Goal: Task Accomplishment & Management: Complete application form

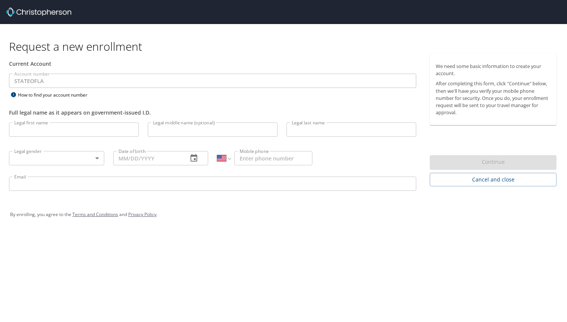
select select "US"
click at [62, 123] on input "Legal first name" at bounding box center [74, 129] width 130 height 14
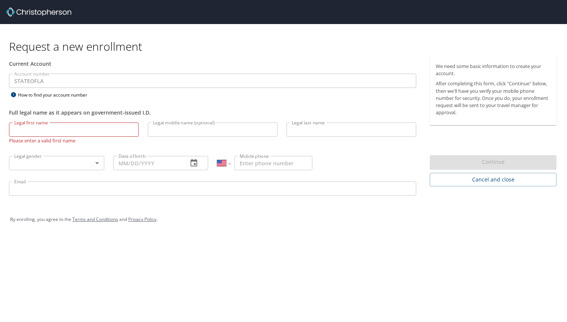
click at [47, 128] on input "Legal first name" at bounding box center [74, 129] width 130 height 14
type input "[PERSON_NAME]"
click at [326, 119] on div "Legal last name Legal last name" at bounding box center [351, 133] width 139 height 30
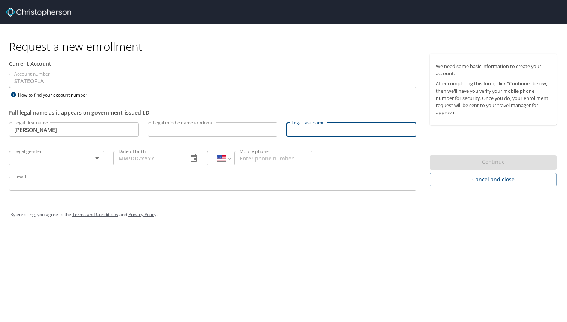
click at [326, 127] on input "Legal last name" at bounding box center [352, 129] width 130 height 14
type input "[PERSON_NAME]"
click at [94, 161] on body "Request a new enrollment Current Account Account number STATEOFLA Account numbe…" at bounding box center [283, 161] width 567 height 322
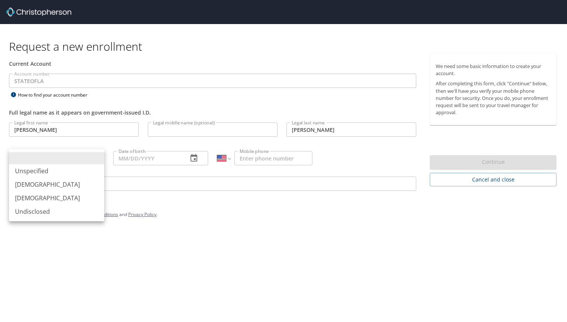
click at [75, 197] on li "[DEMOGRAPHIC_DATA]" at bounding box center [56, 198] width 95 height 14
type input "[DEMOGRAPHIC_DATA]"
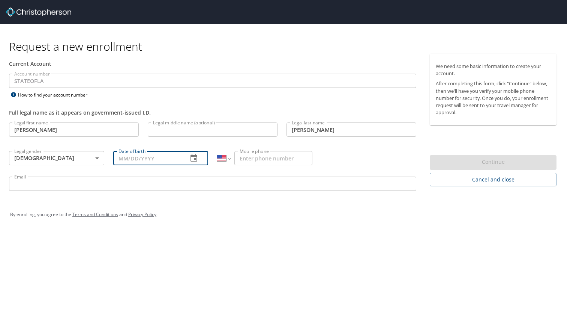
click at [149, 161] on input "Date of birth" at bounding box center [147, 158] width 69 height 14
type input "[DATE]"
click at [245, 157] on input "Mobile phone" at bounding box center [274, 158] width 78 height 14
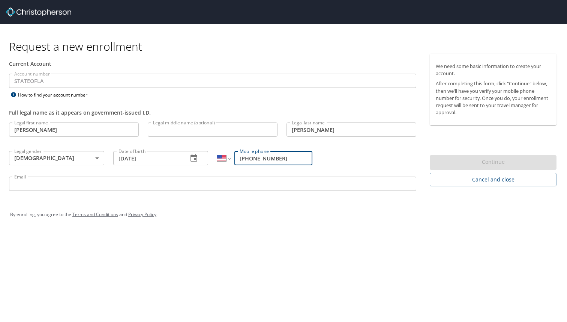
type input "[PHONE_NUMBER]"
click at [197, 184] on input "Email" at bounding box center [213, 183] width 408 height 14
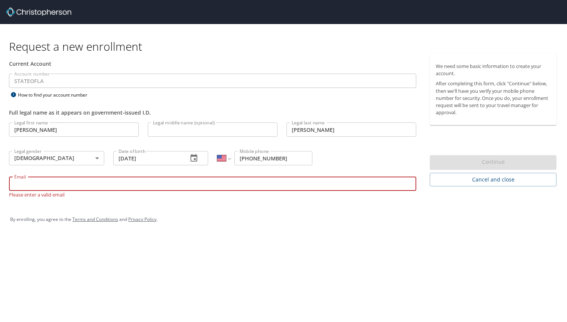
click at [258, 177] on input "Email" at bounding box center [213, 183] width 408 height 14
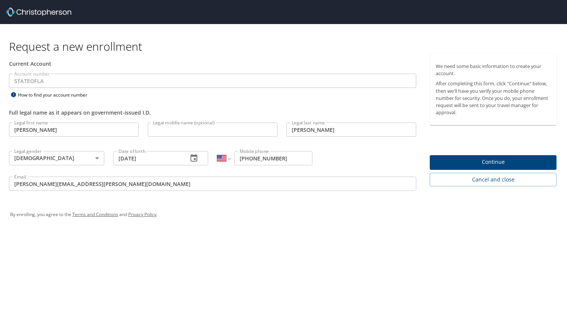
click at [331, 287] on div "Request a new enrollment Current Account Account number STATEOFLA Account numbe…" at bounding box center [283, 161] width 567 height 322
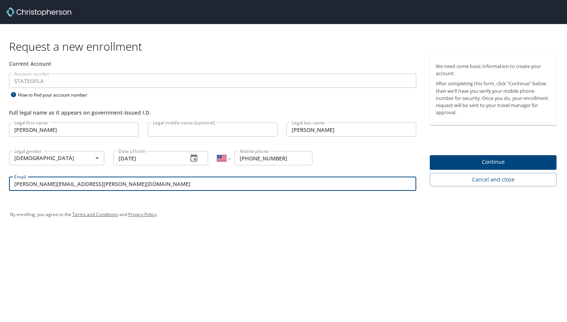
click at [313, 188] on input "[PERSON_NAME][EMAIL_ADDRESS][PERSON_NAME][DOMAIN_NAME]" at bounding box center [213, 183] width 408 height 14
click at [55, 182] on input "[PERSON_NAME][EMAIL_ADDRESS][PERSON_NAME][DOMAIN_NAME]" at bounding box center [213, 183] width 408 height 14
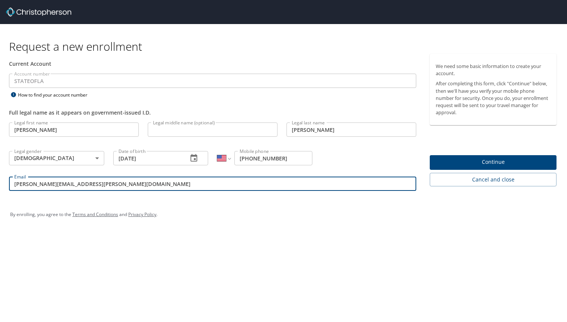
click at [55, 182] on input "[PERSON_NAME][EMAIL_ADDRESS][PERSON_NAME][DOMAIN_NAME]" at bounding box center [213, 183] width 408 height 14
click at [78, 186] on input "[PERSON_NAME][EMAIL_ADDRESS][PERSON_NAME][DOMAIN_NAME]" at bounding box center [213, 183] width 408 height 14
click at [97, 185] on input "[PERSON_NAME][EMAIL_ADDRESS][PERSON_NAME][DOMAIN_NAME]" at bounding box center [213, 183] width 408 height 14
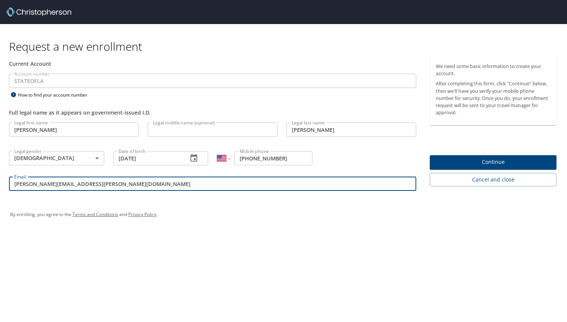
type input "[PERSON_NAME][EMAIL_ADDRESS][PERSON_NAME][DOMAIN_NAME]"
click at [275, 260] on div "Request a new enrollment Current Account Account number STATEOFLA Account numbe…" at bounding box center [283, 161] width 567 height 322
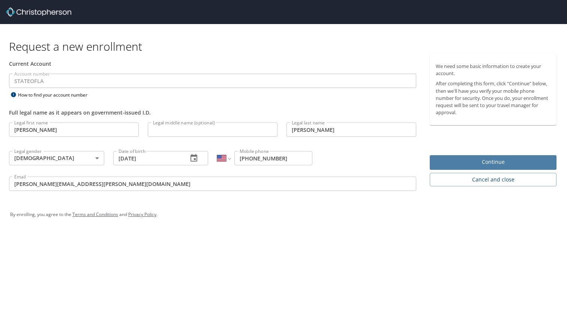
click at [446, 164] on span "Continue" at bounding box center [493, 161] width 115 height 9
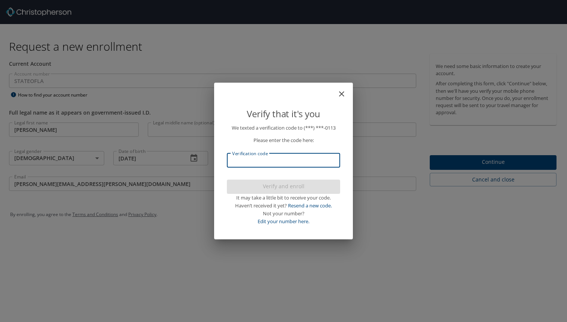
click at [287, 163] on input "Verification code" at bounding box center [283, 160] width 113 height 14
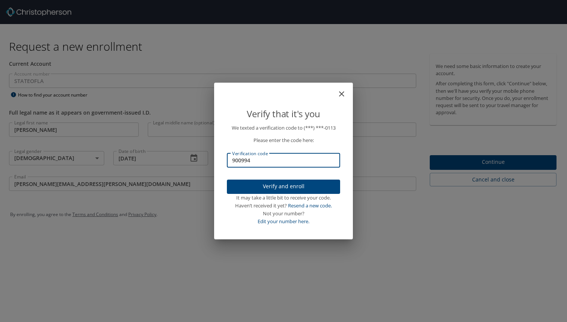
type input "900994"
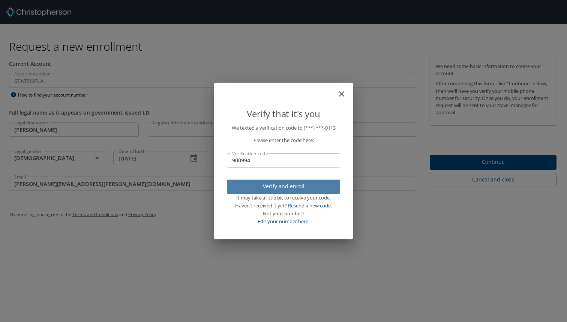
click at [301, 189] on span "Verify and enroll" at bounding box center [283, 186] width 101 height 9
click at [489, 164] on div "Verify that it's you We texted a verification code to (***) ***- 0113 Please en…" at bounding box center [283, 161] width 567 height 322
click at [280, 280] on div "Verify that it's you We texted a verification code to (***) ***- 0113 Please en…" at bounding box center [283, 161] width 567 height 322
click at [304, 250] on div "Verify that it's you We texted a verification code to (***) ***- 0113 Please en…" at bounding box center [283, 161] width 567 height 322
click at [205, 105] on div "Verify that it's you We texted a verification code to (***) ***- 0113 Please en…" at bounding box center [283, 161] width 567 height 322
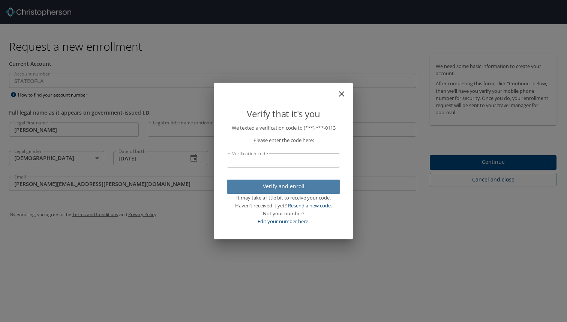
click at [310, 160] on input "Verification code" at bounding box center [283, 160] width 113 height 14
click at [301, 209] on div "Not your number?" at bounding box center [283, 213] width 113 height 8
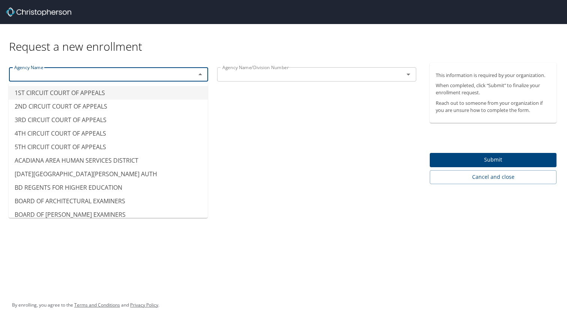
click at [179, 76] on input "text" at bounding box center [97, 74] width 173 height 10
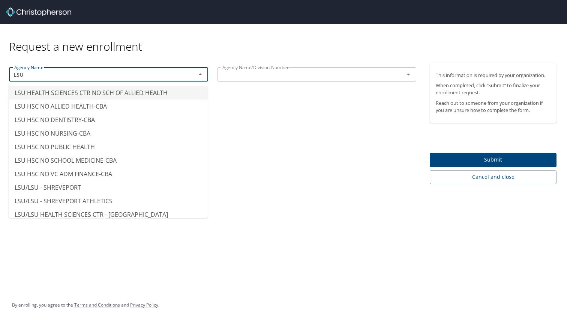
drag, startPoint x: 117, startPoint y: 87, endPoint x: 72, endPoint y: 190, distance: 112.6
click at [72, 190] on li "LSU/LSU - SHREVEPORT" at bounding box center [108, 188] width 199 height 14
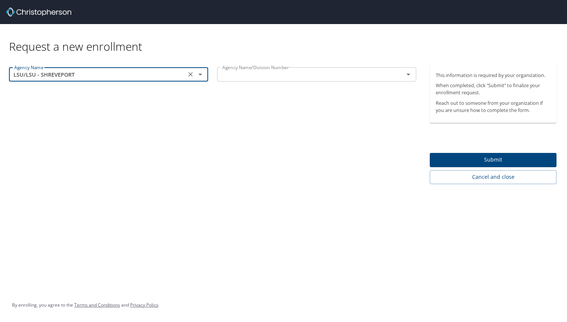
type input "LSU/LSU - SHREVEPORT"
click at [254, 76] on input "text" at bounding box center [306, 74] width 173 height 10
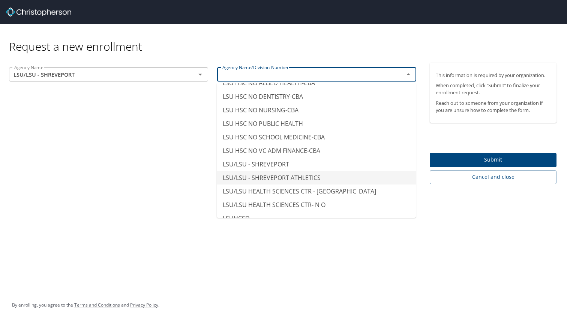
scroll to position [3669, 0]
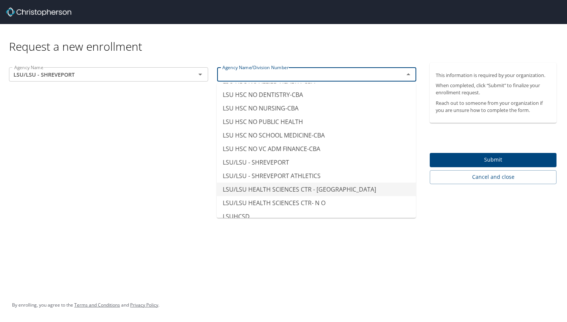
click at [305, 182] on li "LSU/LSU HEALTH SCIENCES CTR - [GEOGRAPHIC_DATA]" at bounding box center [316, 189] width 199 height 14
type input "LSU/LSU HEALTH SCIENCES CTR - [GEOGRAPHIC_DATA]"
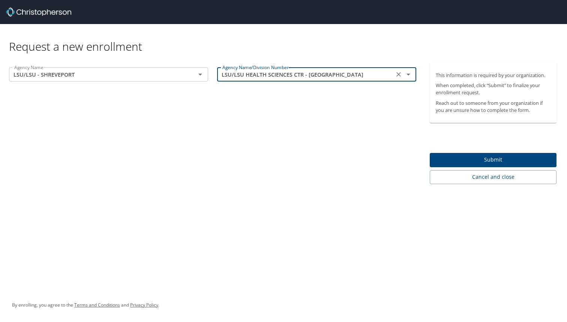
click at [486, 162] on span "Submit" at bounding box center [493, 159] width 115 height 9
